Goal: Use online tool/utility: Utilize a website feature to perform a specific function

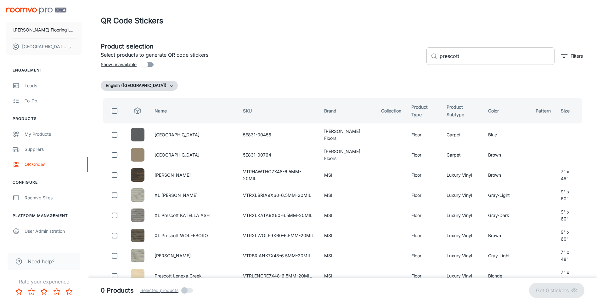
click at [464, 54] on input "prescott" at bounding box center [496, 56] width 115 height 18
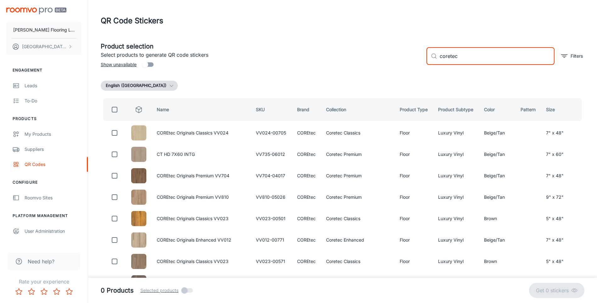
drag, startPoint x: 490, startPoint y: 57, endPoint x: 323, endPoint y: 63, distance: 167.5
click at [323, 63] on div "Product selection Select products to generate QR code stickers Show unavailable…" at bounding box center [340, 53] width 489 height 34
click at [492, 60] on input "coretec" at bounding box center [496, 56] width 115 height 18
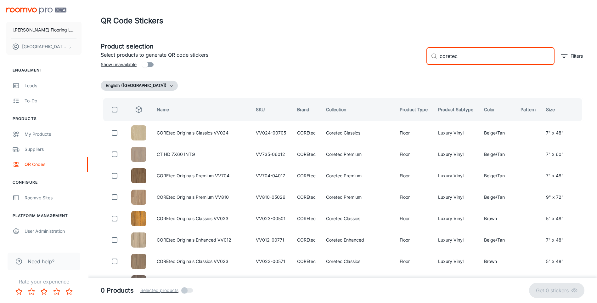
click at [472, 51] on input "coretec" at bounding box center [496, 56] width 115 height 18
click at [446, 57] on input "coretec" at bounding box center [496, 56] width 115 height 18
type input "x"
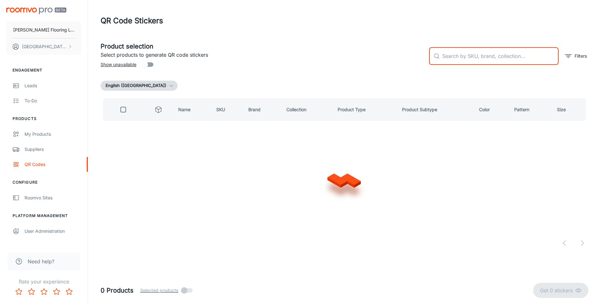
type input "c"
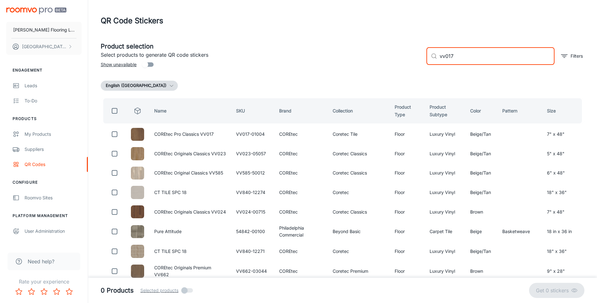
type input "vv017"
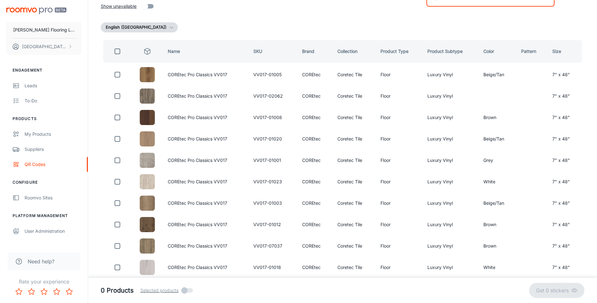
scroll to position [27, 0]
